Goal: Transaction & Acquisition: Purchase product/service

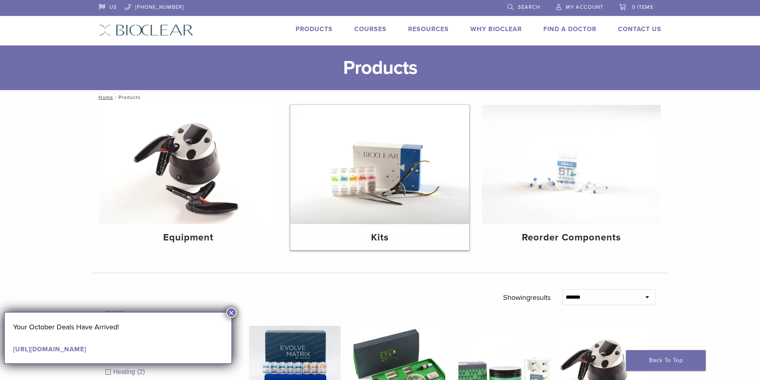
scroll to position [40, 0]
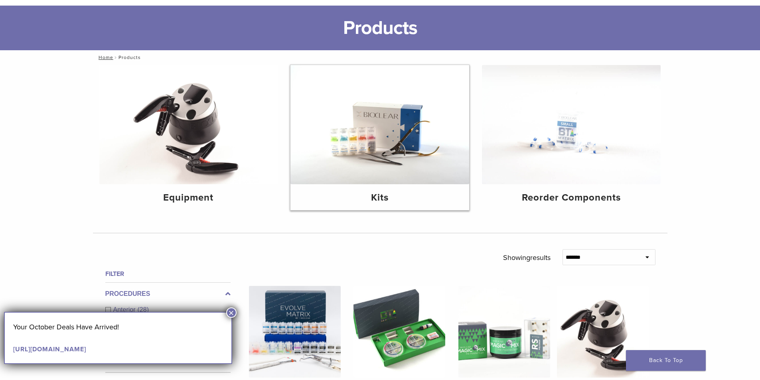
click at [380, 134] on img at bounding box center [379, 124] width 179 height 119
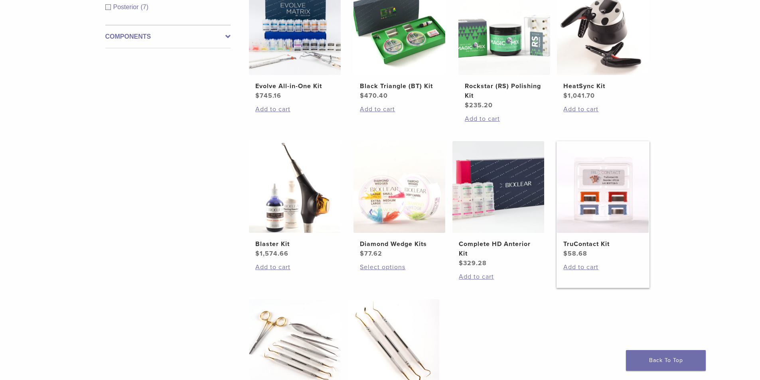
scroll to position [199, 0]
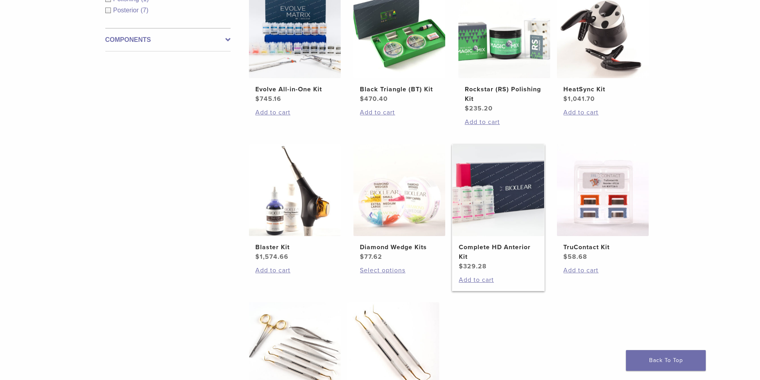
click at [480, 262] on span "$ 329.28" at bounding box center [498, 267] width 79 height 10
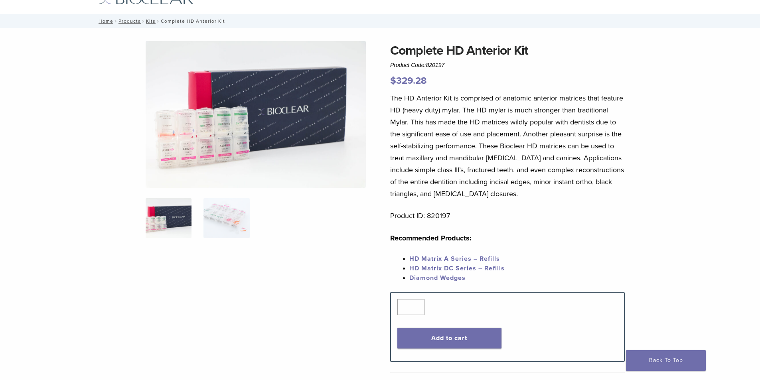
scroll to position [80, 0]
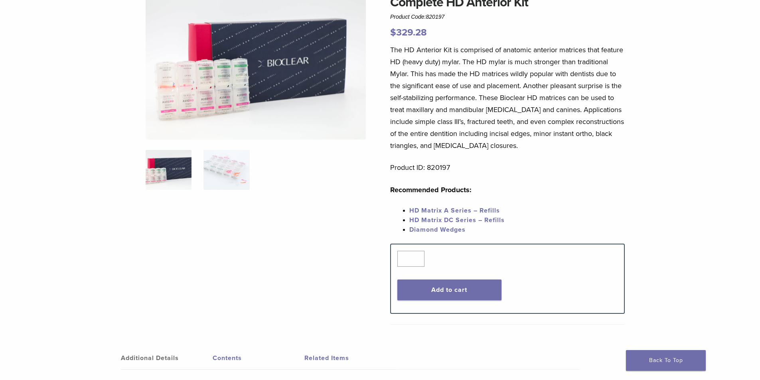
click at [470, 211] on link "HD Matrix A Series – Refills" at bounding box center [454, 211] width 91 height 8
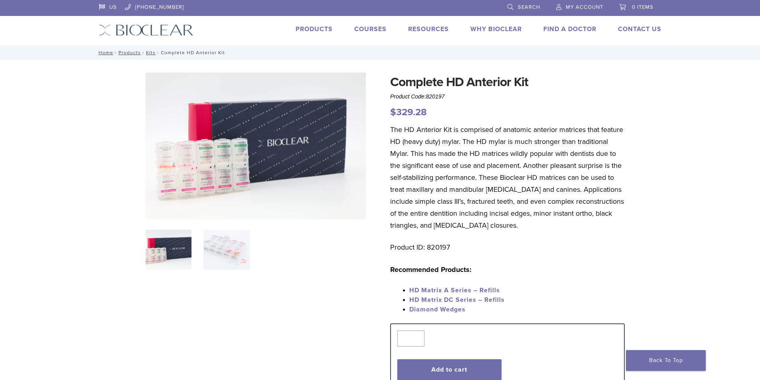
click at [453, 300] on span "HD Matrix DC Series – Refills" at bounding box center [456, 300] width 95 height 8
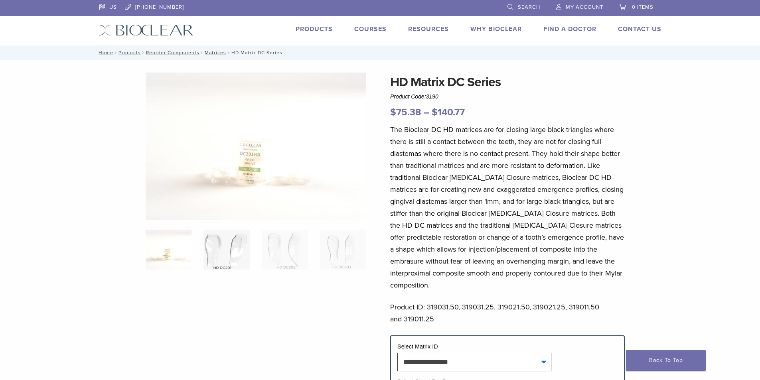
click at [213, 270] on img at bounding box center [226, 250] width 46 height 40
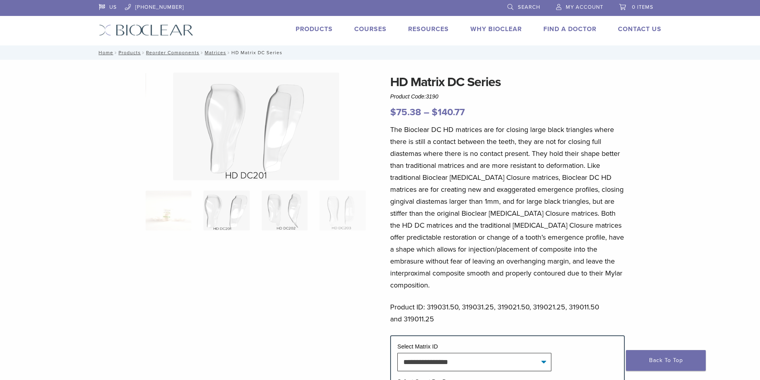
click at [292, 220] on img at bounding box center [285, 211] width 46 height 40
click at [294, 215] on img at bounding box center [285, 211] width 46 height 40
click at [356, 202] on img at bounding box center [342, 211] width 46 height 40
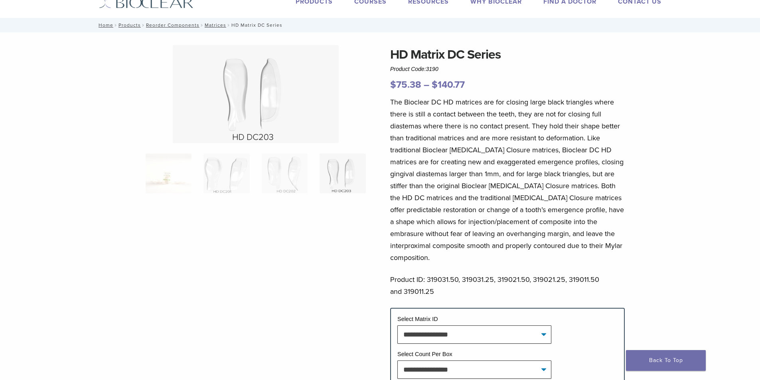
scroll to position [40, 0]
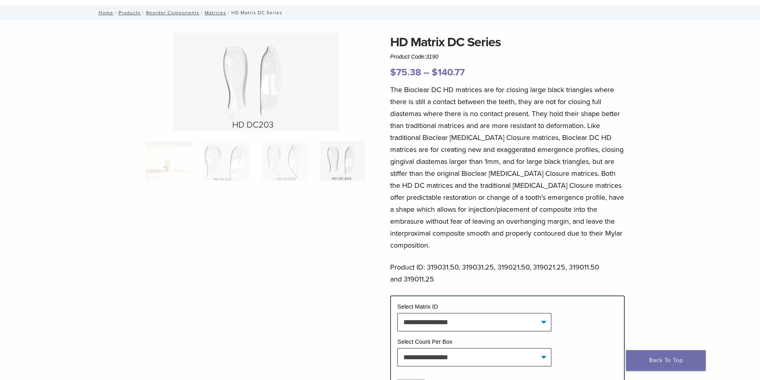
drag, startPoint x: 161, startPoint y: 292, endPoint x: 123, endPoint y: 377, distance: 93.0
click at [159, 295] on div at bounding box center [256, 231] width 220 height 396
